Goal: Check status: Check status

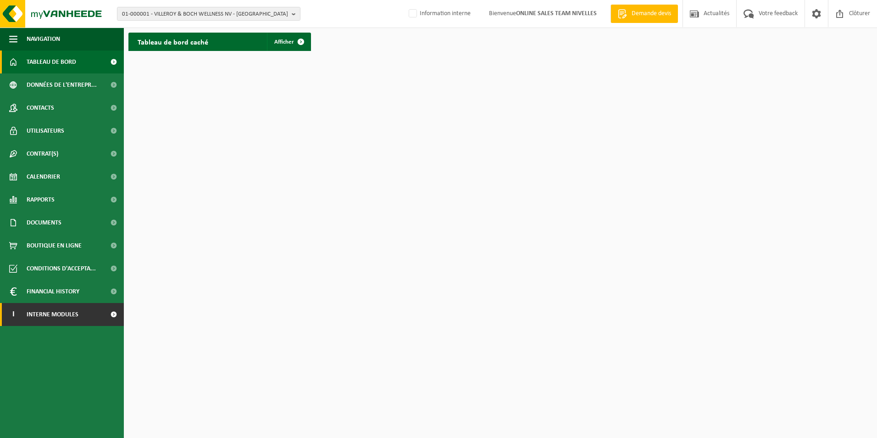
click at [78, 320] on span "Interne modules" at bounding box center [53, 314] width 52 height 23
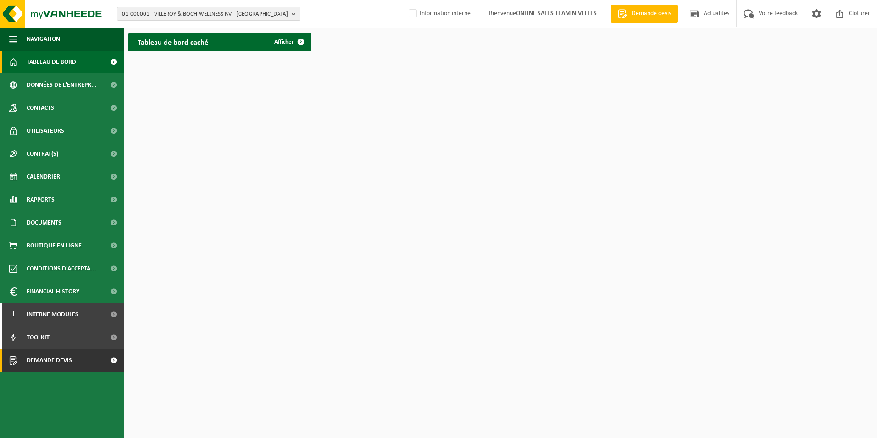
click at [56, 366] on span "Demande devis" at bounding box center [49, 360] width 45 height 23
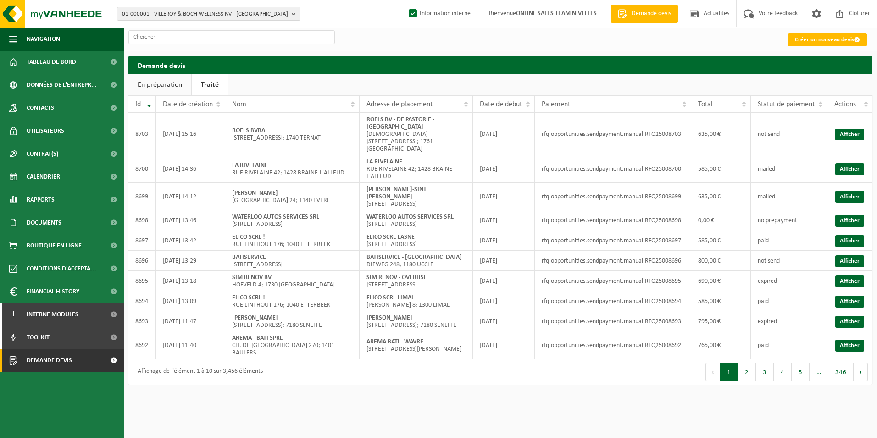
click at [163, 79] on link "En préparation" at bounding box center [159, 84] width 63 height 21
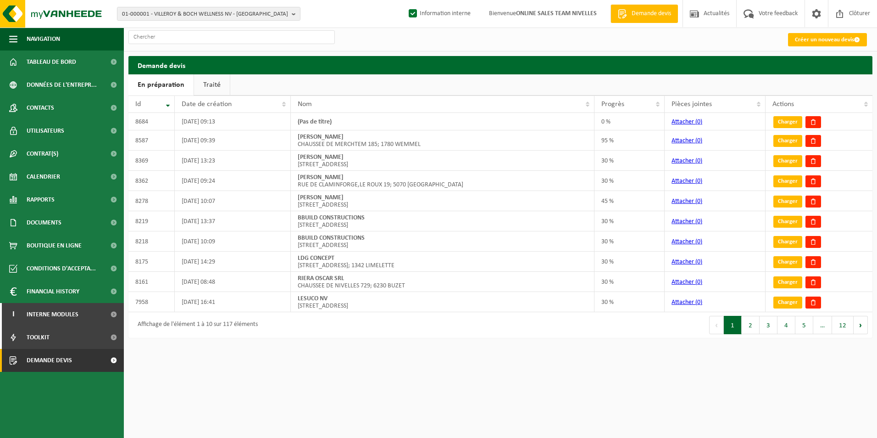
click at [209, 87] on link "Traité" at bounding box center [212, 84] width 36 height 21
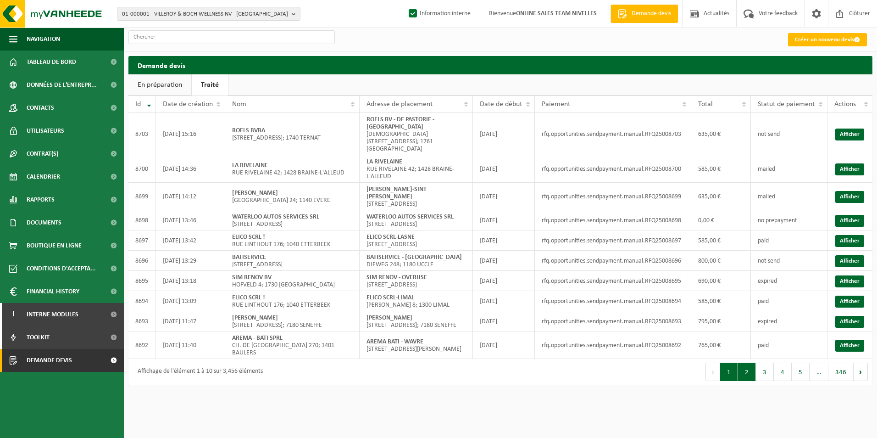
click at [742, 381] on button "2" at bounding box center [747, 371] width 18 height 18
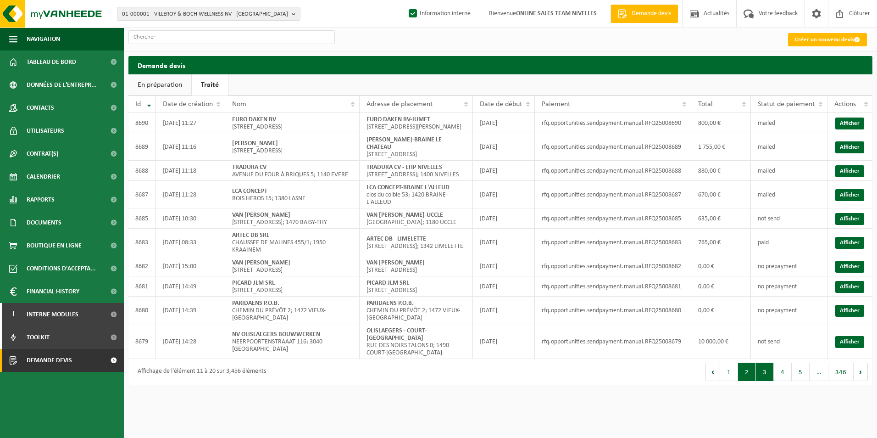
click at [770, 381] on button "3" at bounding box center [765, 371] width 18 height 18
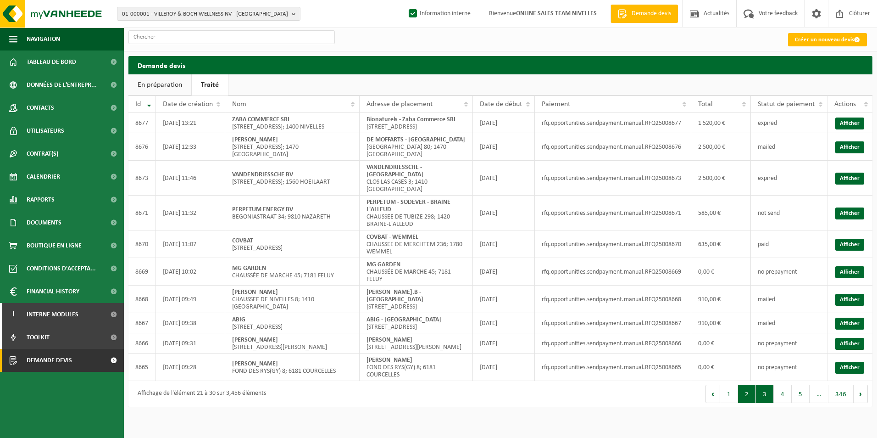
click at [747, 391] on button "2" at bounding box center [747, 393] width 18 height 18
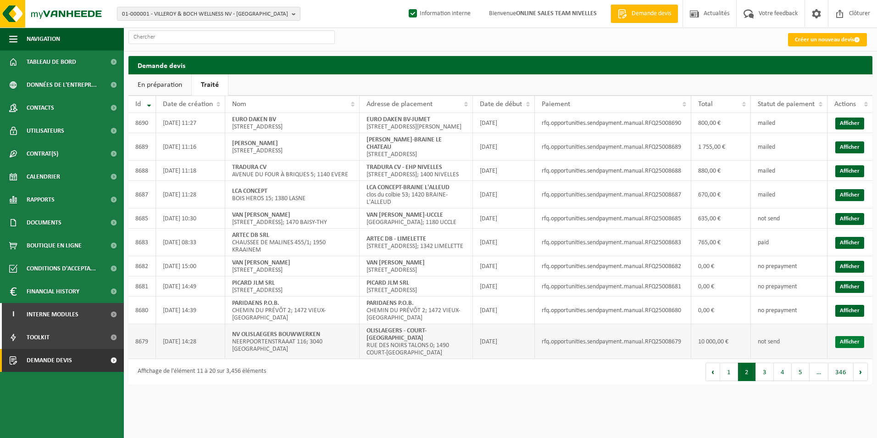
click at [846, 348] on link "Afficher" at bounding box center [849, 342] width 29 height 12
click at [848, 249] on link "Afficher" at bounding box center [849, 243] width 29 height 12
click at [848, 225] on link "Afficher" at bounding box center [849, 219] width 29 height 12
click at [181, 35] on input "text" at bounding box center [231, 37] width 206 height 14
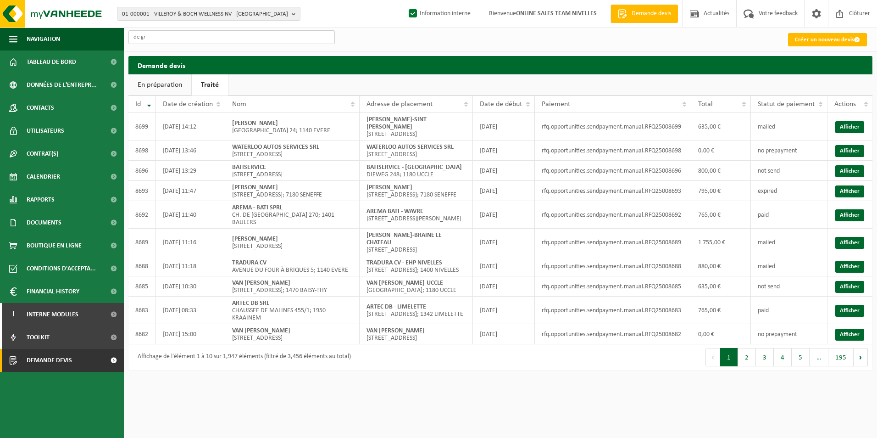
type input "de gre"
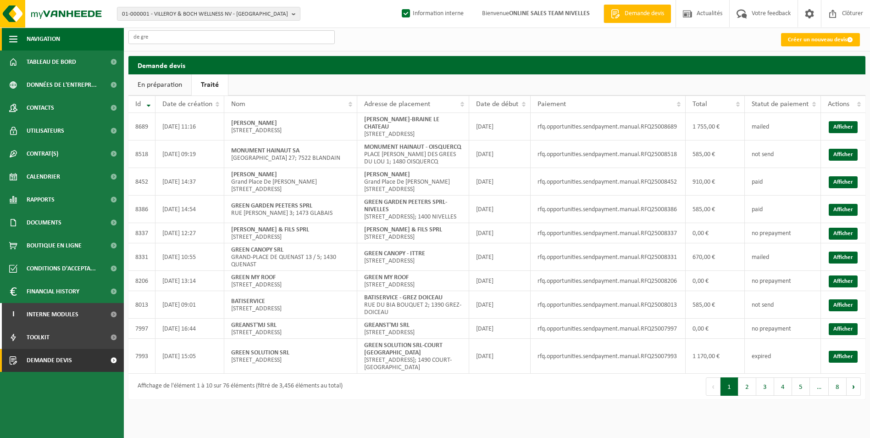
drag, startPoint x: 223, startPoint y: 41, endPoint x: 33, endPoint y: 33, distance: 190.0
click at [33, 33] on div "Navigation Demande devis Actualités Votre feedback Clôturer Tableau de bord Don…" at bounding box center [435, 204] width 870 height 408
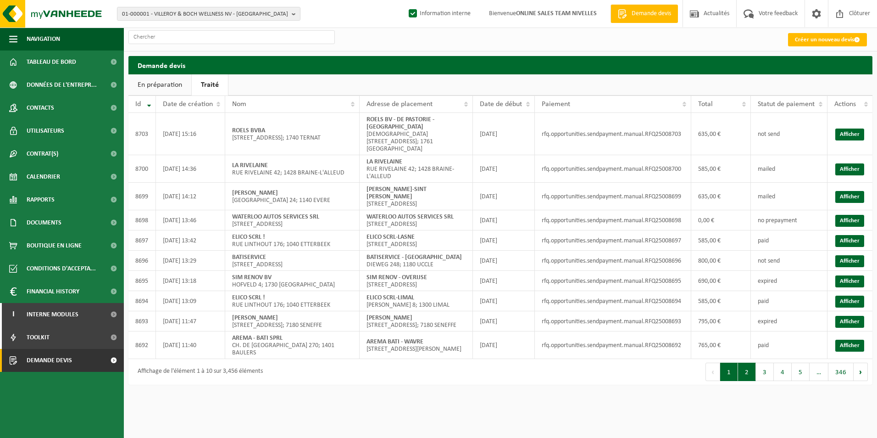
click at [749, 381] on button "2" at bounding box center [747, 371] width 18 height 18
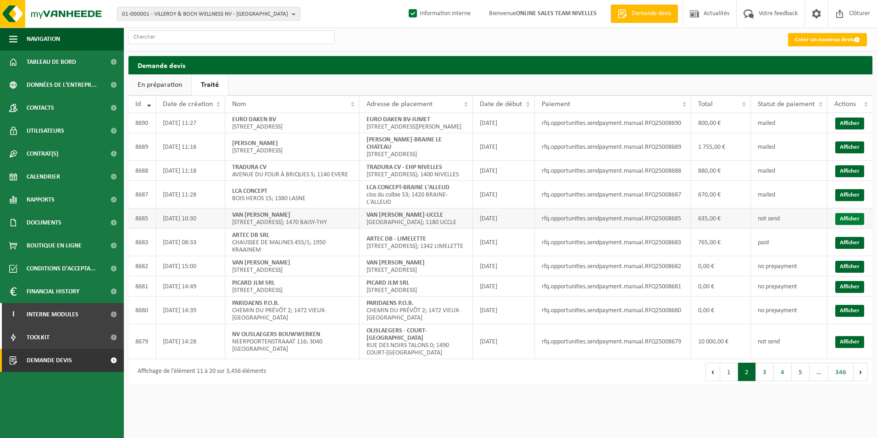
click at [862, 223] on link "Afficher" at bounding box center [849, 219] width 29 height 12
click at [847, 177] on link "Afficher" at bounding box center [849, 171] width 29 height 12
click at [731, 381] on button "1" at bounding box center [729, 371] width 18 height 18
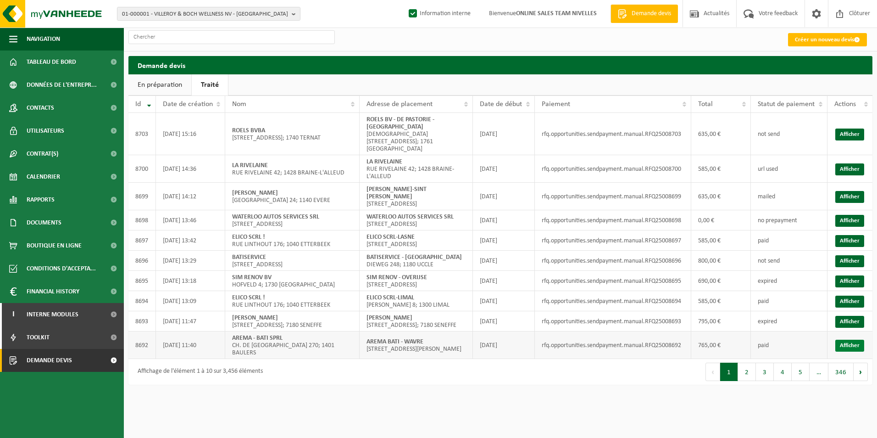
click at [856, 351] on link "Afficher" at bounding box center [849, 345] width 29 height 12
click at [854, 327] on link "Afficher" at bounding box center [849, 322] width 29 height 12
click at [849, 307] on link "Afficher" at bounding box center [849, 301] width 29 height 12
click at [848, 287] on link "Afficher" at bounding box center [849, 281] width 29 height 12
click at [765, 381] on button "3" at bounding box center [765, 371] width 18 height 18
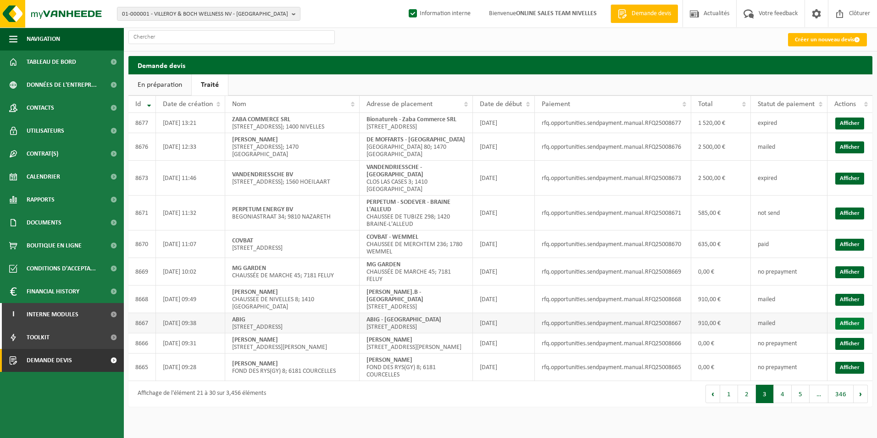
click at [847, 317] on link "Afficher" at bounding box center [849, 323] width 29 height 12
click at [728, 396] on button "1" at bounding box center [729, 393] width 18 height 18
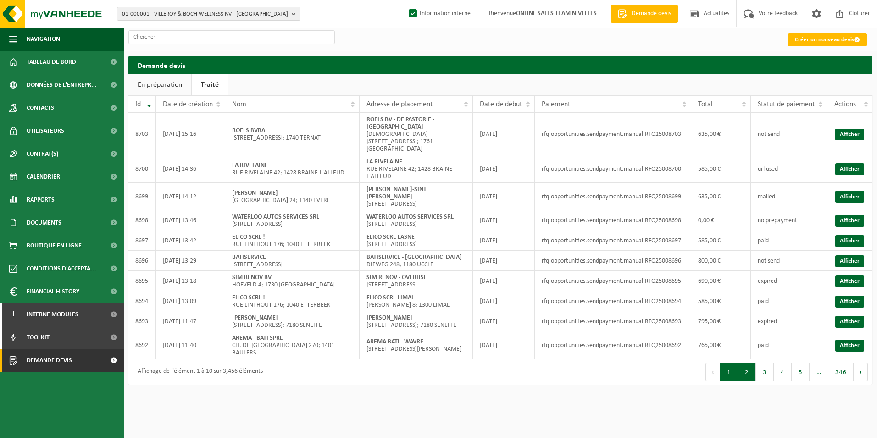
click at [750, 381] on button "2" at bounding box center [747, 371] width 18 height 18
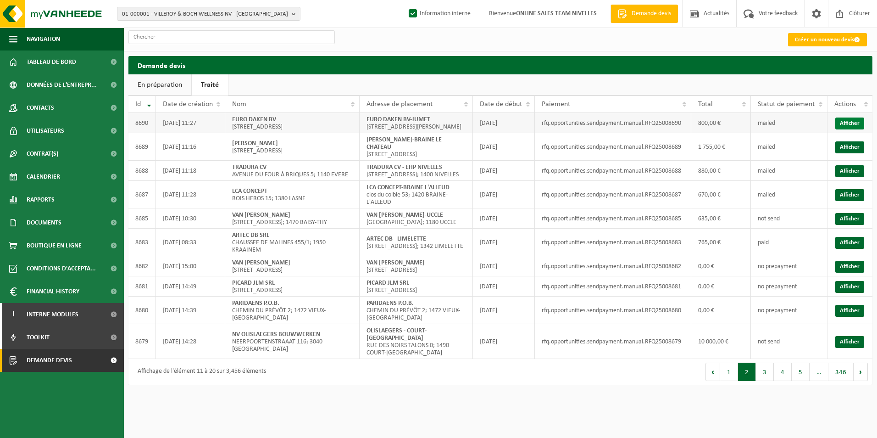
click at [854, 123] on link "Afficher" at bounding box center [849, 123] width 29 height 12
click at [731, 381] on button "1" at bounding box center [729, 371] width 18 height 18
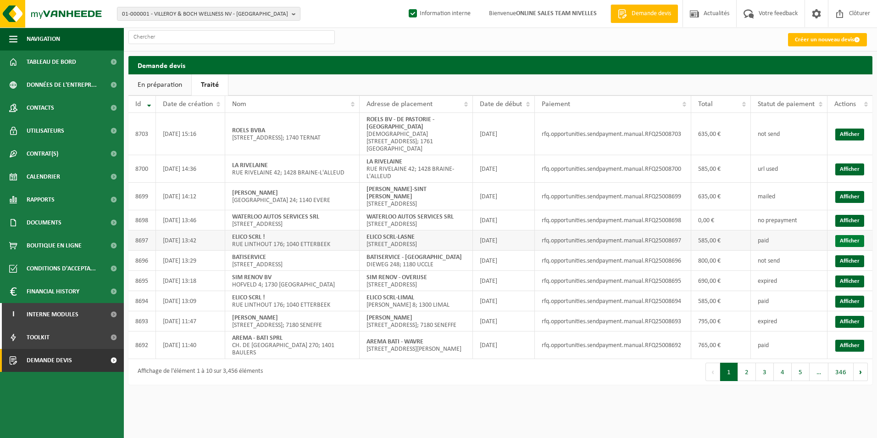
click at [843, 247] on link "Afficher" at bounding box center [849, 241] width 29 height 12
click at [162, 40] on input "text" at bounding box center [231, 37] width 206 height 14
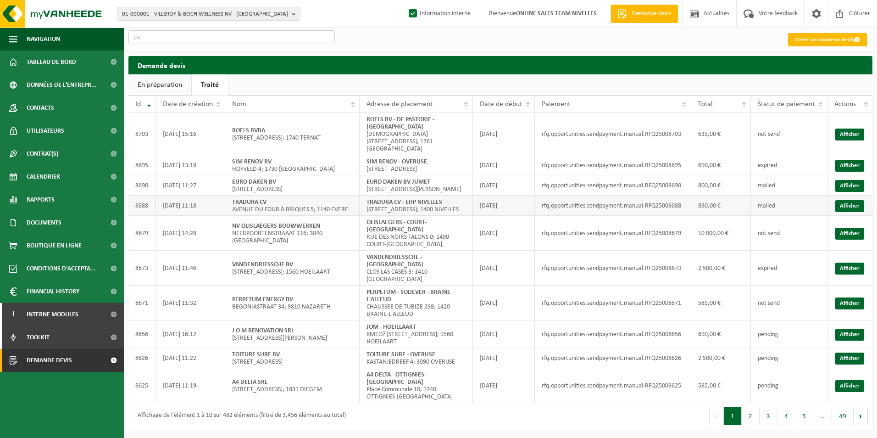
type input "tra"
click at [287, 207] on td "TRADURA CV AVENUE DU FOUR À BRIQUES 5; 1140 EVERE" at bounding box center [292, 205] width 134 height 20
click at [848, 203] on link "Afficher" at bounding box center [849, 206] width 29 height 12
